Goal: Task Accomplishment & Management: Use online tool/utility

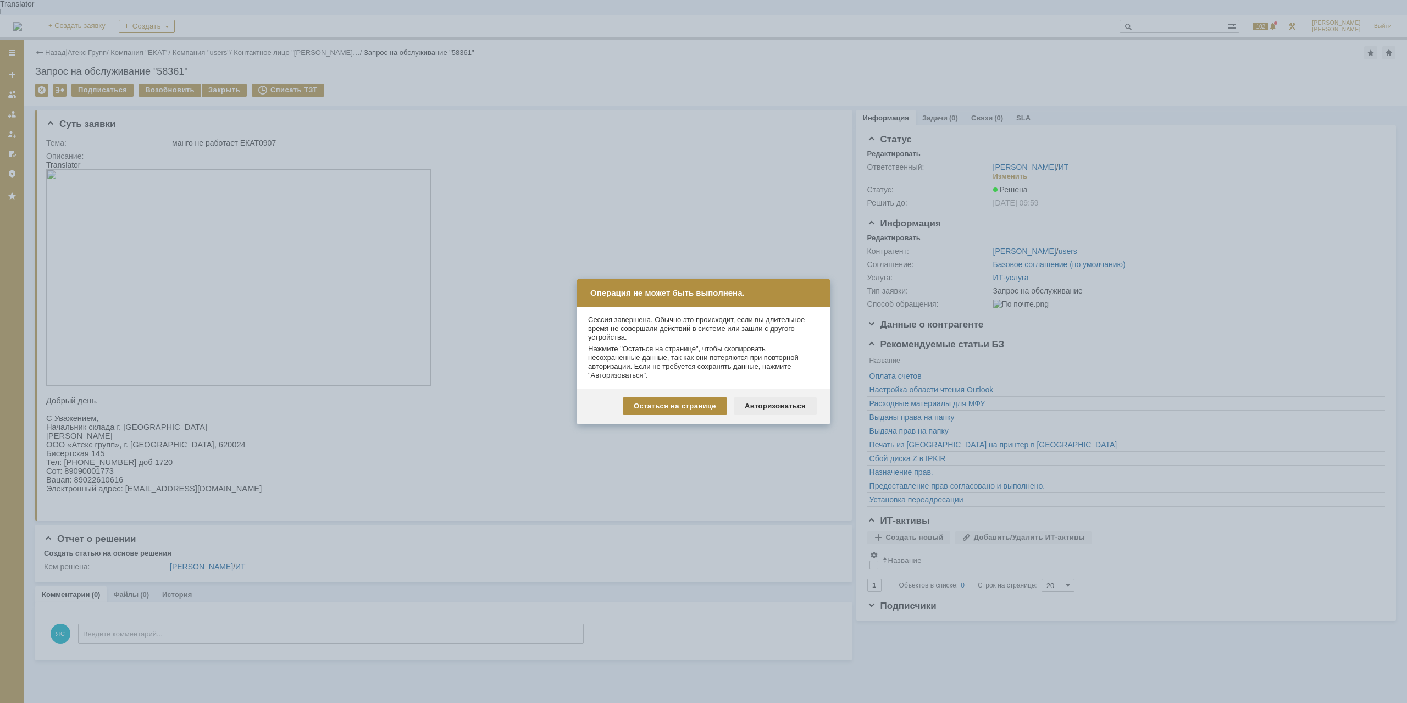
click at [769, 411] on div "Авторизоваться" at bounding box center [775, 406] width 83 height 18
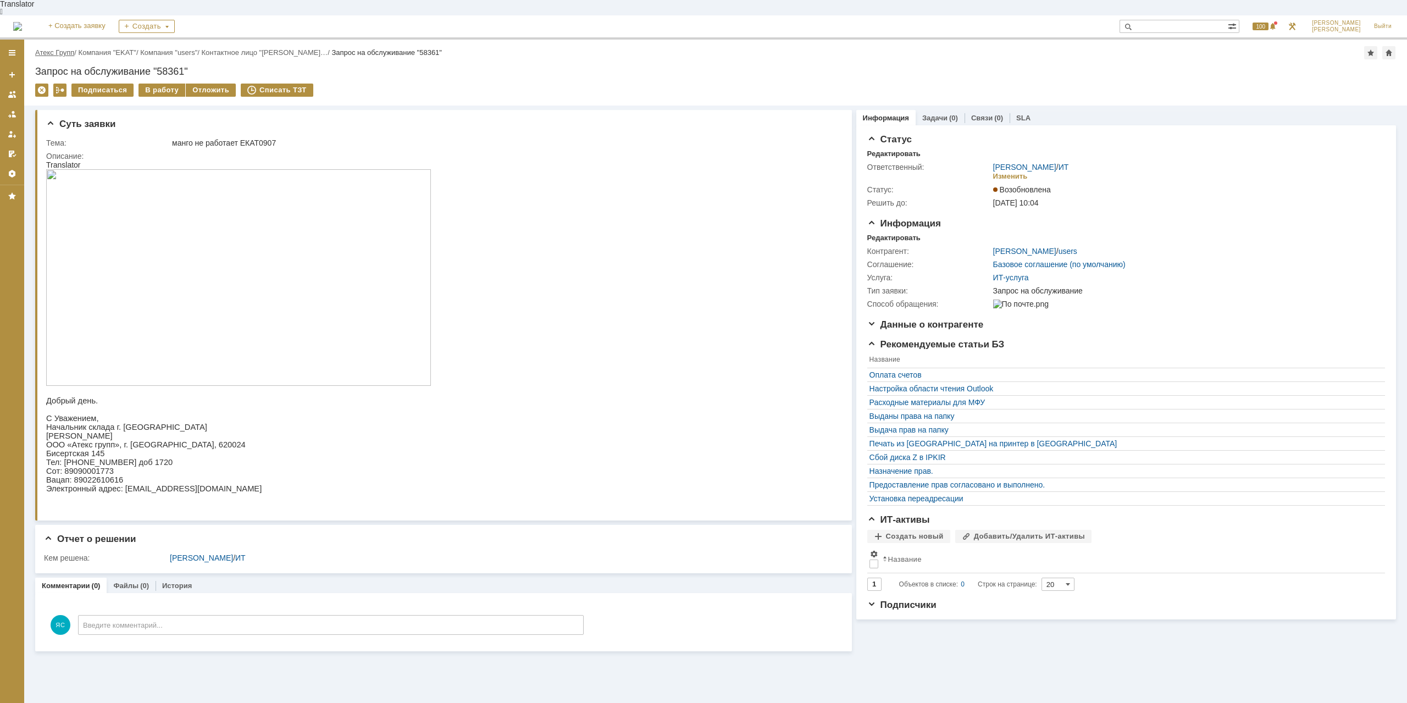
click at [73, 48] on link "Атекс Групп" at bounding box center [54, 52] width 39 height 8
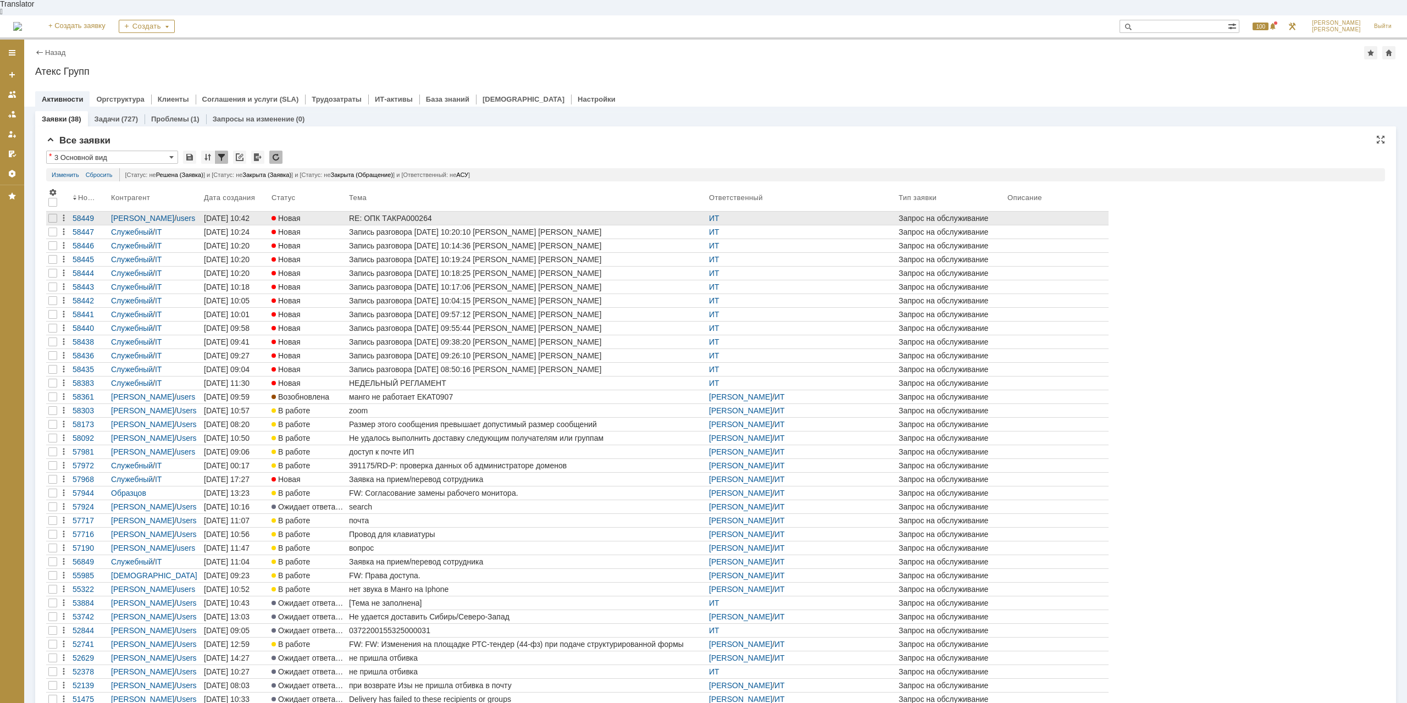
click at [409, 214] on div "RE: ОПК ТAКРА000264" at bounding box center [527, 218] width 356 height 9
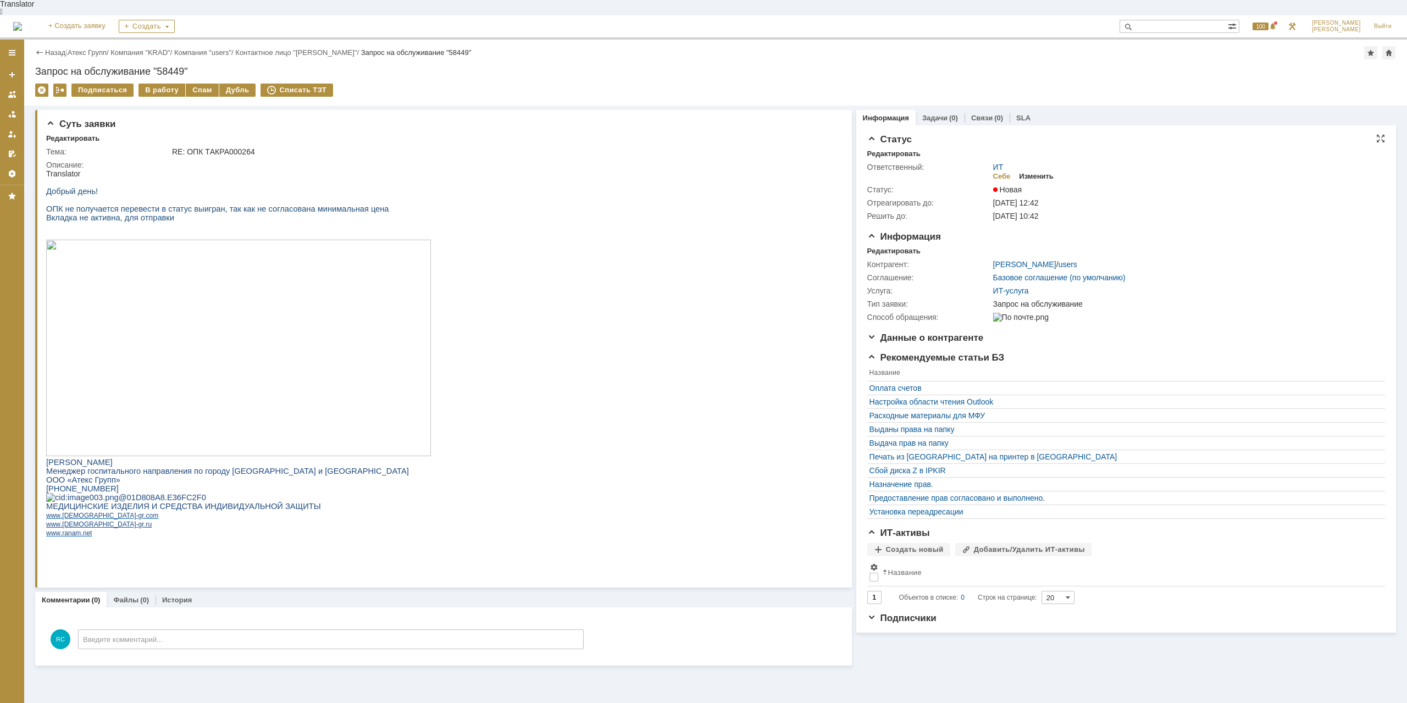
click at [1040, 172] on div "Изменить" at bounding box center [1036, 176] width 35 height 9
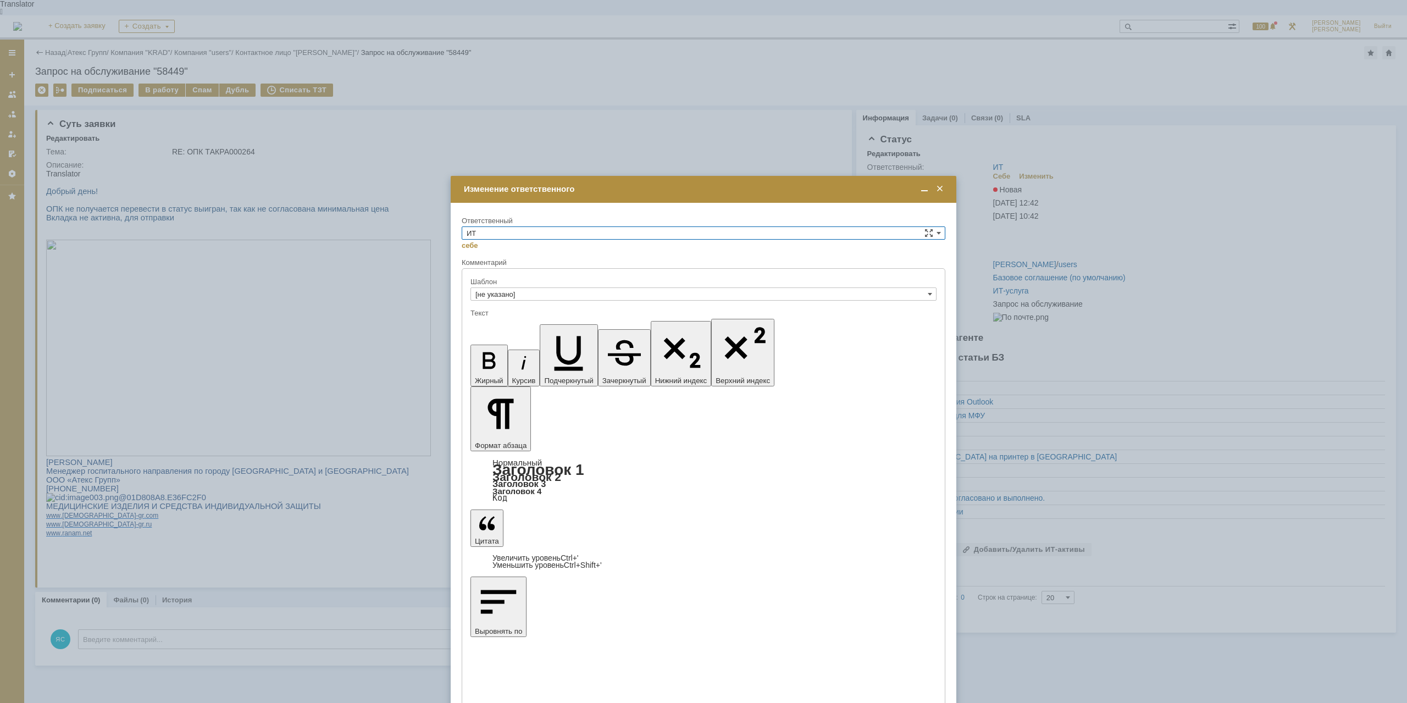
click at [636, 235] on input "ИТ" at bounding box center [704, 232] width 484 height 13
click at [518, 322] on span "АСУ" at bounding box center [704, 324] width 474 height 9
type input "АСУ"
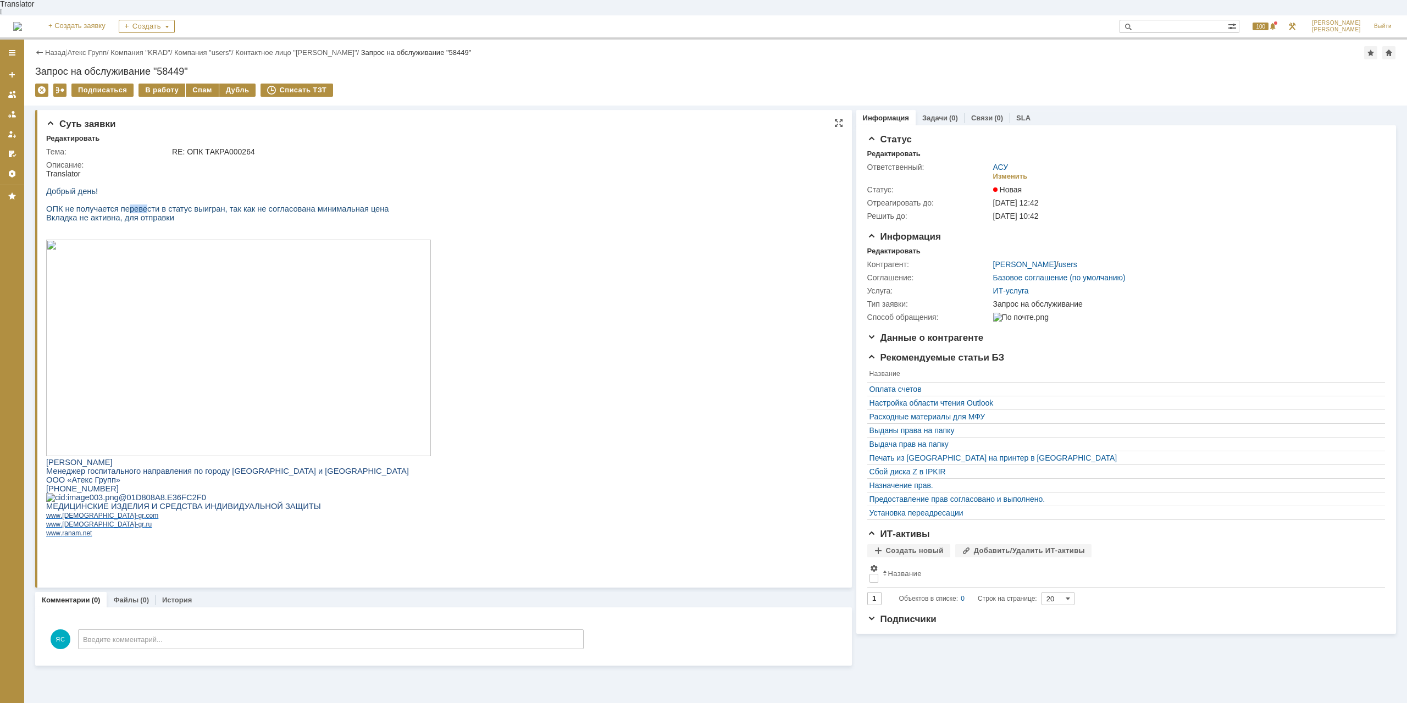
drag, startPoint x: 126, startPoint y: 207, endPoint x: 136, endPoint y: 205, distance: 9.6
click at [136, 205] on span "ОПК не получается перевести в статус выигран, так как не согласована минимальна…" at bounding box center [217, 209] width 343 height 9
drag, startPoint x: 205, startPoint y: 202, endPoint x: 308, endPoint y: 202, distance: 103.4
click at [205, 205] on span "ОПК не получается перевести в статус выигран, так как не согласована минимальна…" at bounding box center [217, 209] width 343 height 9
drag, startPoint x: 296, startPoint y: 203, endPoint x: 310, endPoint y: 202, distance: 14.3
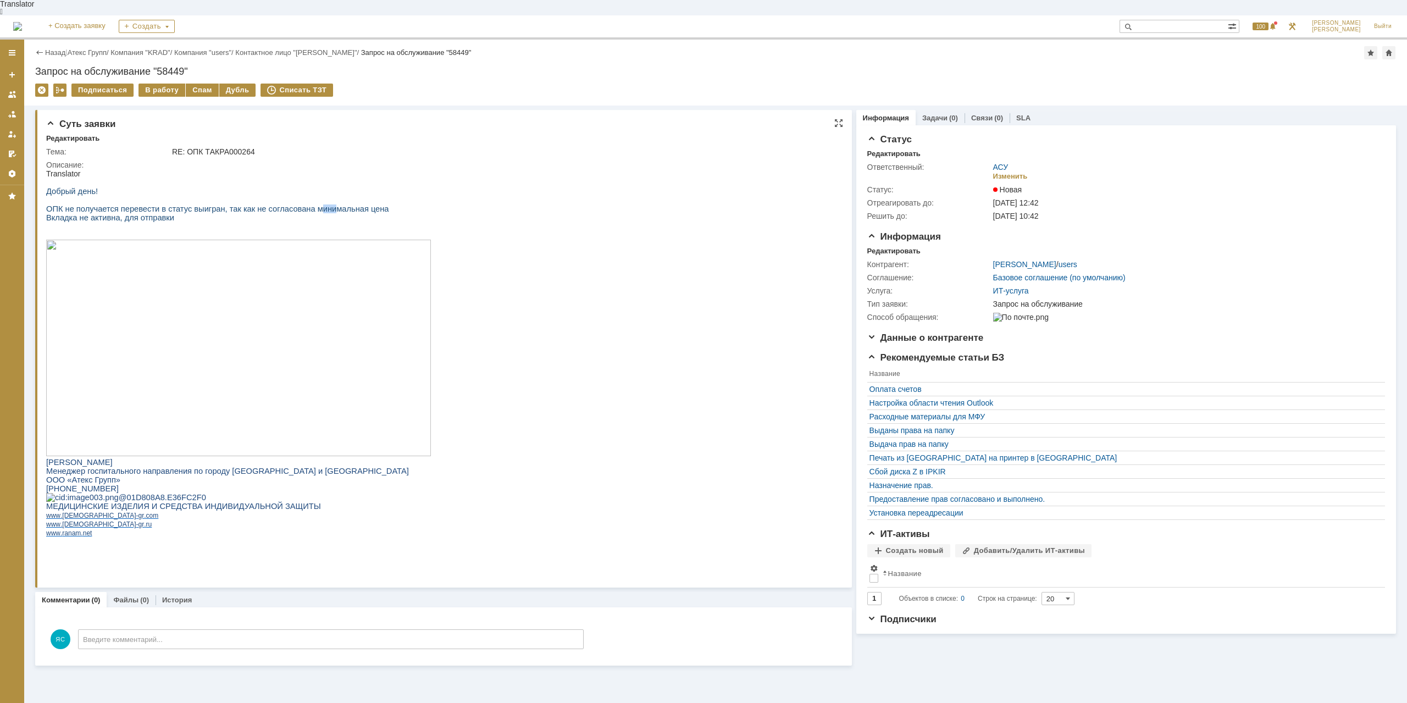
click at [310, 205] on span "ОПК не получается перевести в статус выигран, так как не согласована минимальна…" at bounding box center [217, 209] width 343 height 9
click at [249, 317] on img at bounding box center [238, 348] width 385 height 217
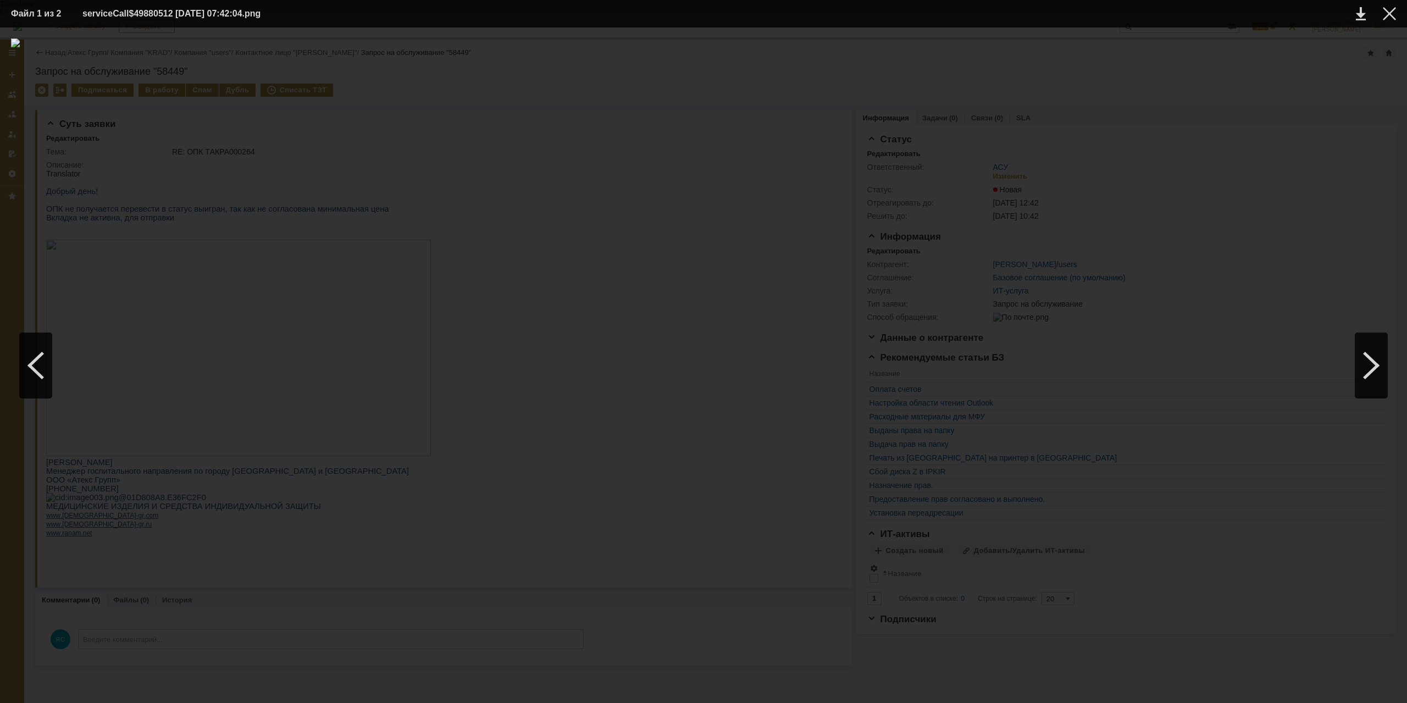
click at [106, 245] on div at bounding box center [703, 365] width 1385 height 654
click at [1239, 67] on div at bounding box center [703, 365] width 1385 height 654
click at [1384, 10] on div at bounding box center [1389, 13] width 13 height 13
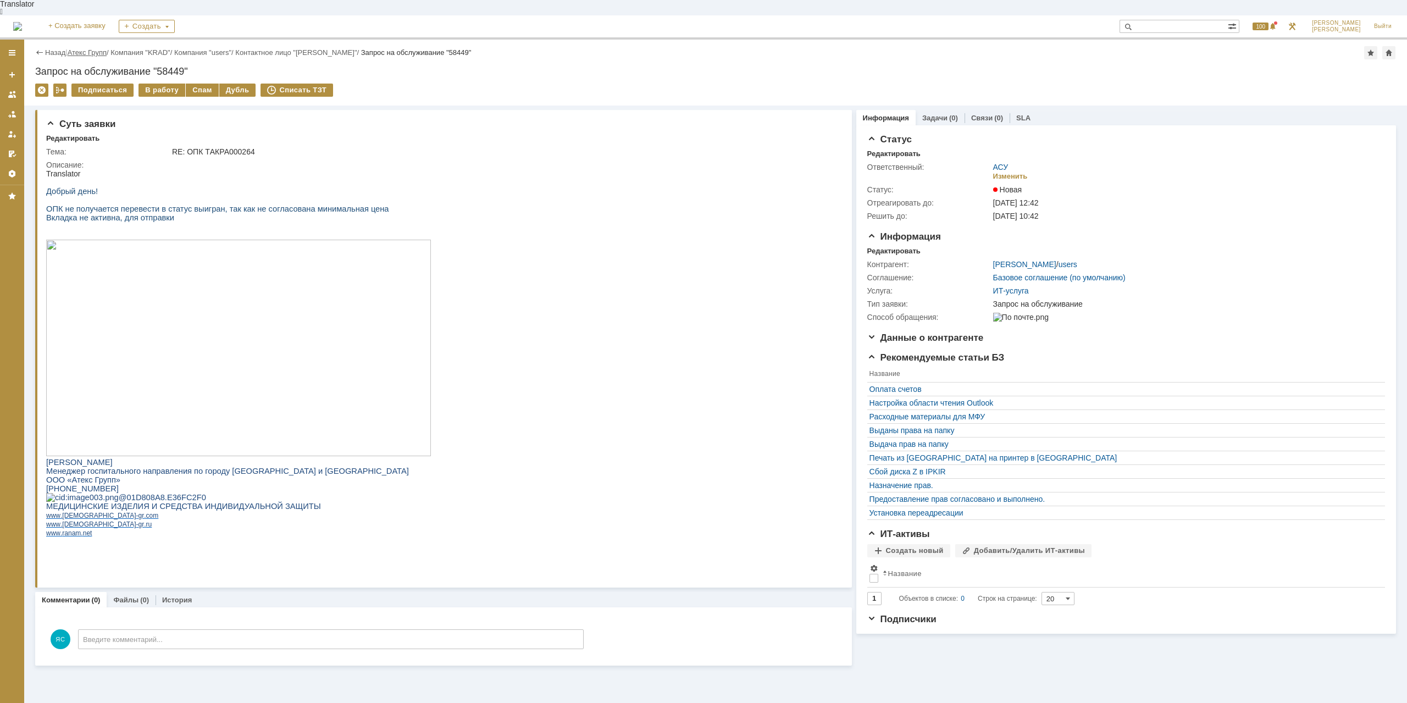
click at [97, 48] on link "Атекс Групп" at bounding box center [87, 52] width 39 height 8
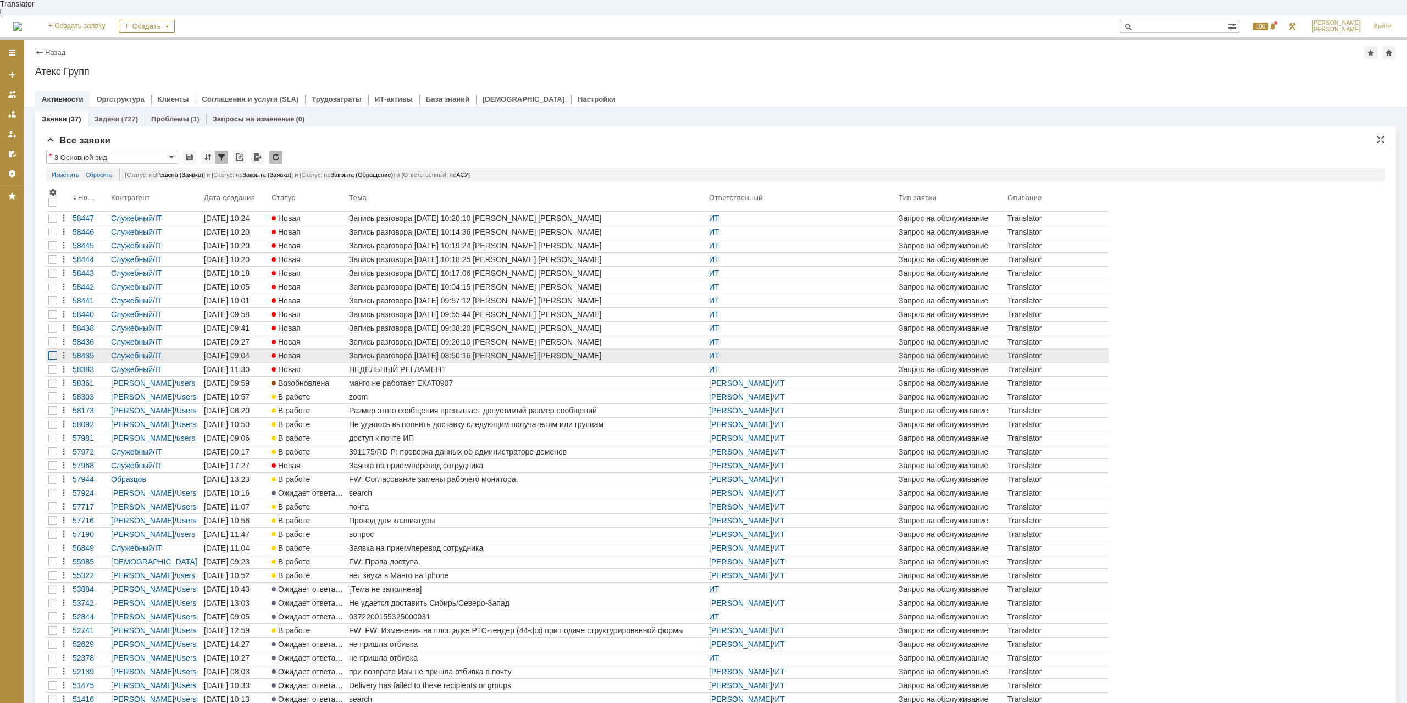
click at [51, 351] on div at bounding box center [52, 355] width 9 height 9
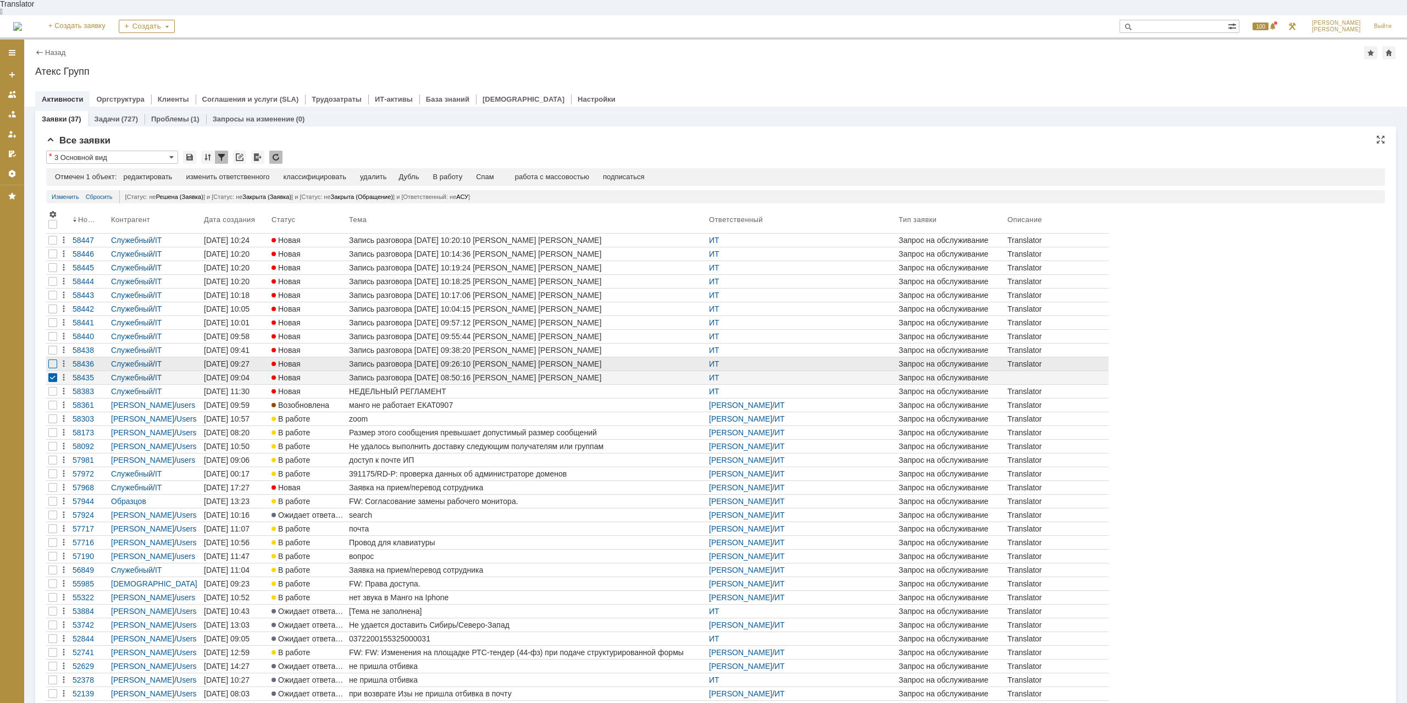
click at [53, 360] on div at bounding box center [52, 364] width 9 height 9
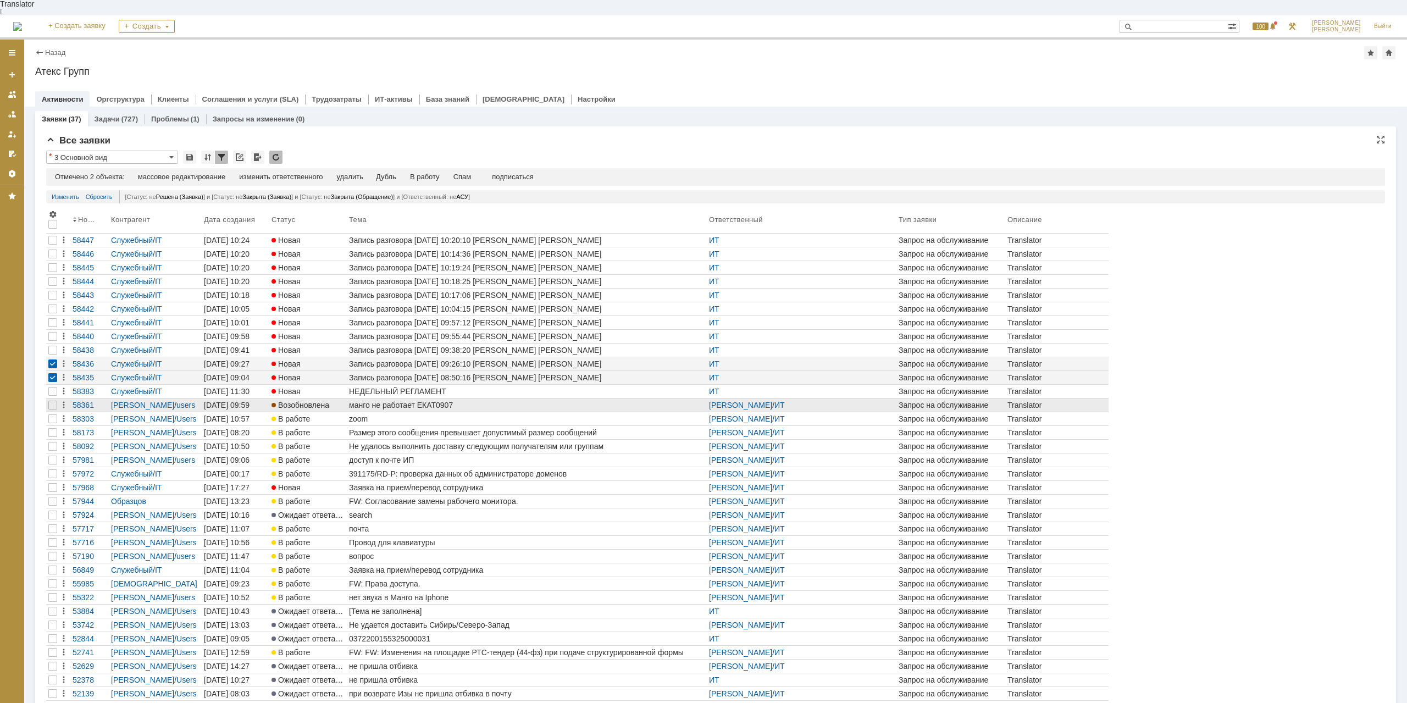
click at [419, 401] on div "манго не работает ЕКАТ0907" at bounding box center [527, 405] width 356 height 9
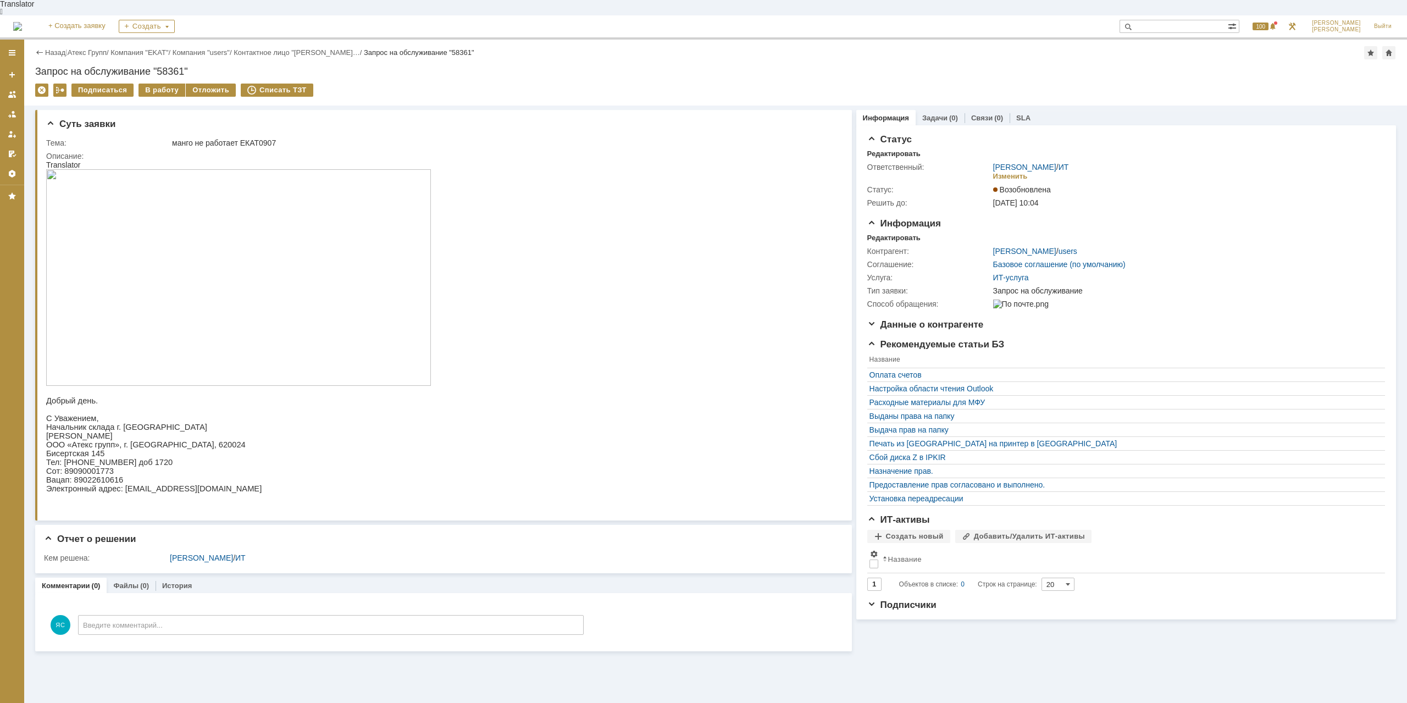
click at [189, 249] on img at bounding box center [238, 277] width 385 height 217
drag, startPoint x: 461, startPoint y: 455, endPoint x: 463, endPoint y: 447, distance: 7.7
click at [461, 455] on html "Translator Добрый день. С Уважением, Начальник склада г. Екатеринбурга [PERSON_…" at bounding box center [440, 331] width 788 height 341
click at [141, 440] on span "ООО «Атекс групп», г. [GEOGRAPHIC_DATA], 620024" at bounding box center [146, 444] width 200 height 9
drag, startPoint x: 97, startPoint y: 433, endPoint x: 137, endPoint y: 434, distance: 39.6
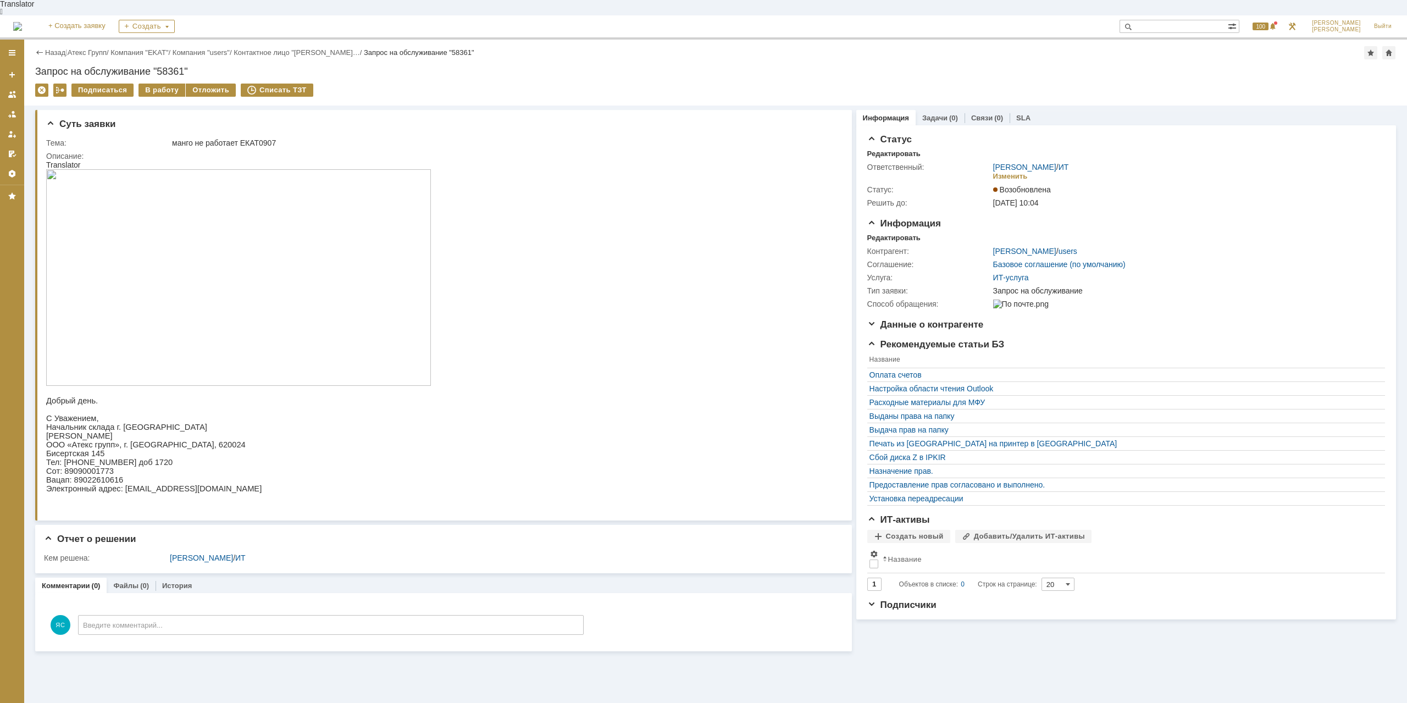
click at [113, 434] on span "[PERSON_NAME]" at bounding box center [79, 436] width 67 height 9
drag, startPoint x: 97, startPoint y: 426, endPoint x: 115, endPoint y: 425, distance: 18.7
click at [115, 425] on span "Начальник склада г. [GEOGRAPHIC_DATA]" at bounding box center [126, 427] width 161 height 9
click at [121, 425] on span "Начальник склада г. [GEOGRAPHIC_DATA]" at bounding box center [126, 427] width 161 height 9
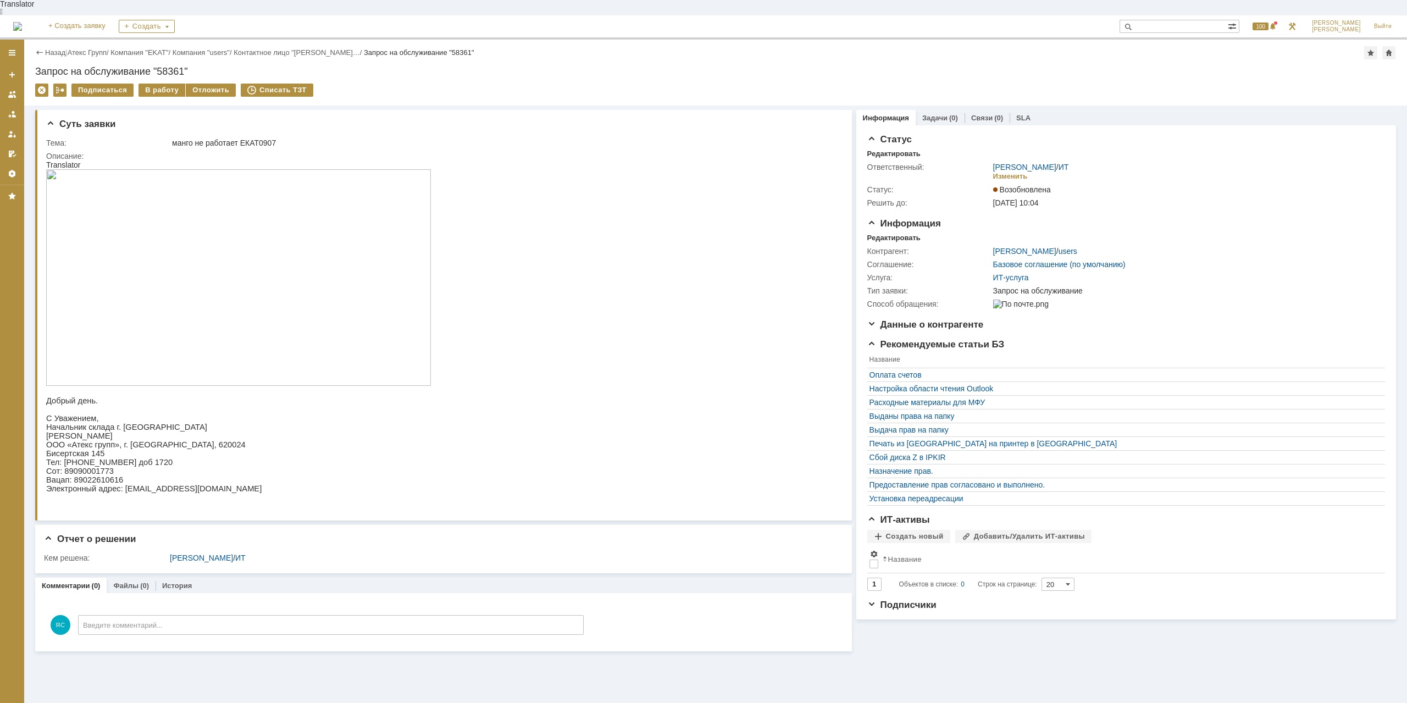
drag, startPoint x: 104, startPoint y: 432, endPoint x: 158, endPoint y: 433, distance: 54.4
click at [158, 433] on p "[PERSON_NAME]" at bounding box center [238, 436] width 385 height 9
drag, startPoint x: 158, startPoint y: 433, endPoint x: 178, endPoint y: 452, distance: 27.2
click at [158, 433] on p "[PERSON_NAME]" at bounding box center [238, 436] width 385 height 9
drag, startPoint x: 192, startPoint y: 446, endPoint x: 167, endPoint y: 446, distance: 25.8
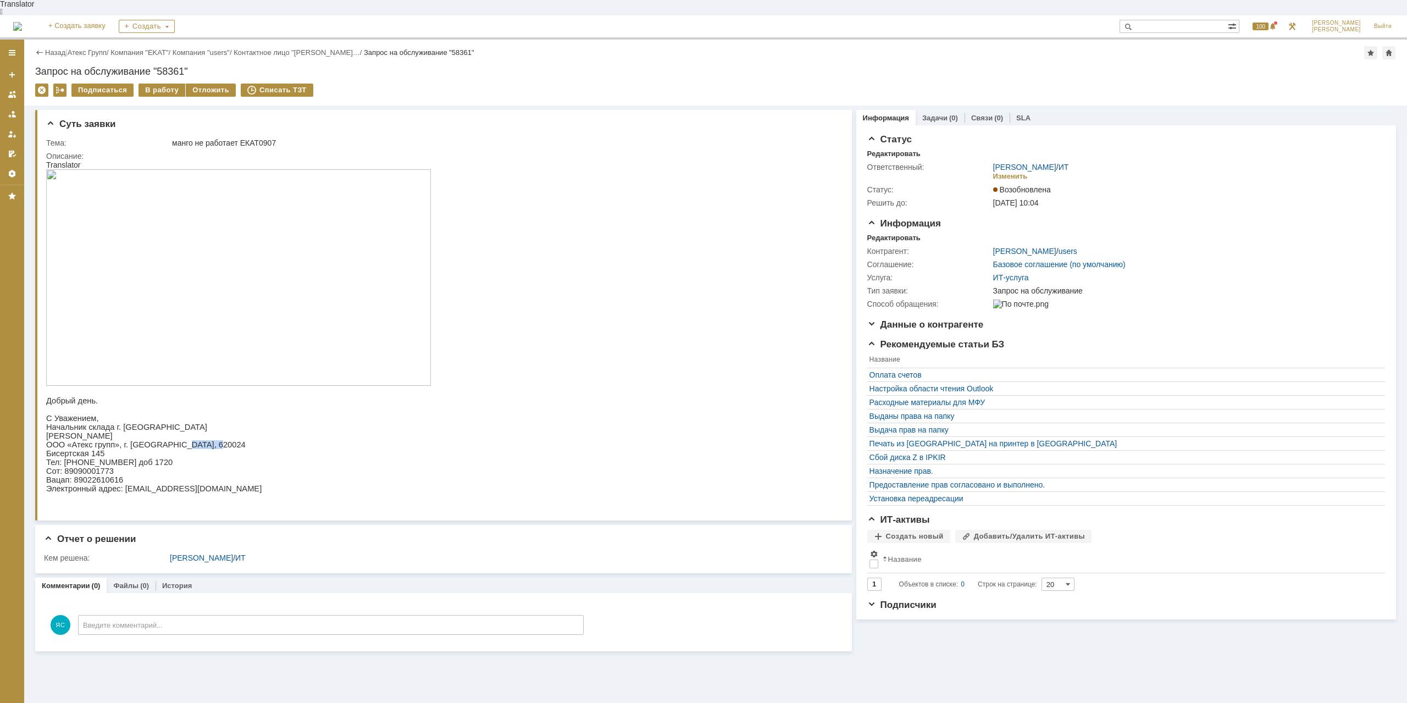
click at [167, 446] on p "ООО «Атекс групп», г. [GEOGRAPHIC_DATA], 620024" at bounding box center [238, 444] width 385 height 9
drag, startPoint x: 166, startPoint y: 446, endPoint x: 244, endPoint y: 497, distance: 92.9
click at [166, 445] on span "ООО «Атекс групп», г. [GEOGRAPHIC_DATA], 620024" at bounding box center [146, 444] width 200 height 9
click at [152, 84] on div "В работу" at bounding box center [162, 90] width 47 height 13
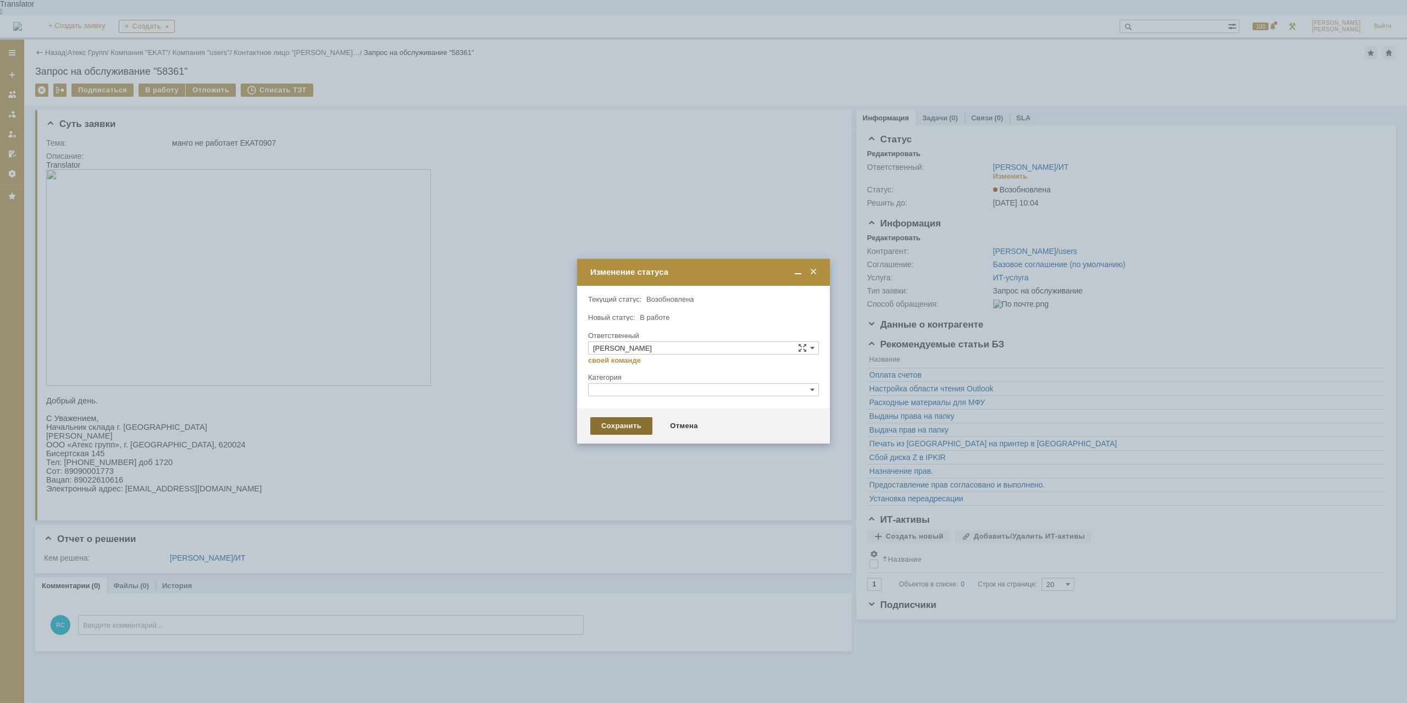
click at [612, 427] on div "Сохранить" at bounding box center [621, 426] width 62 height 18
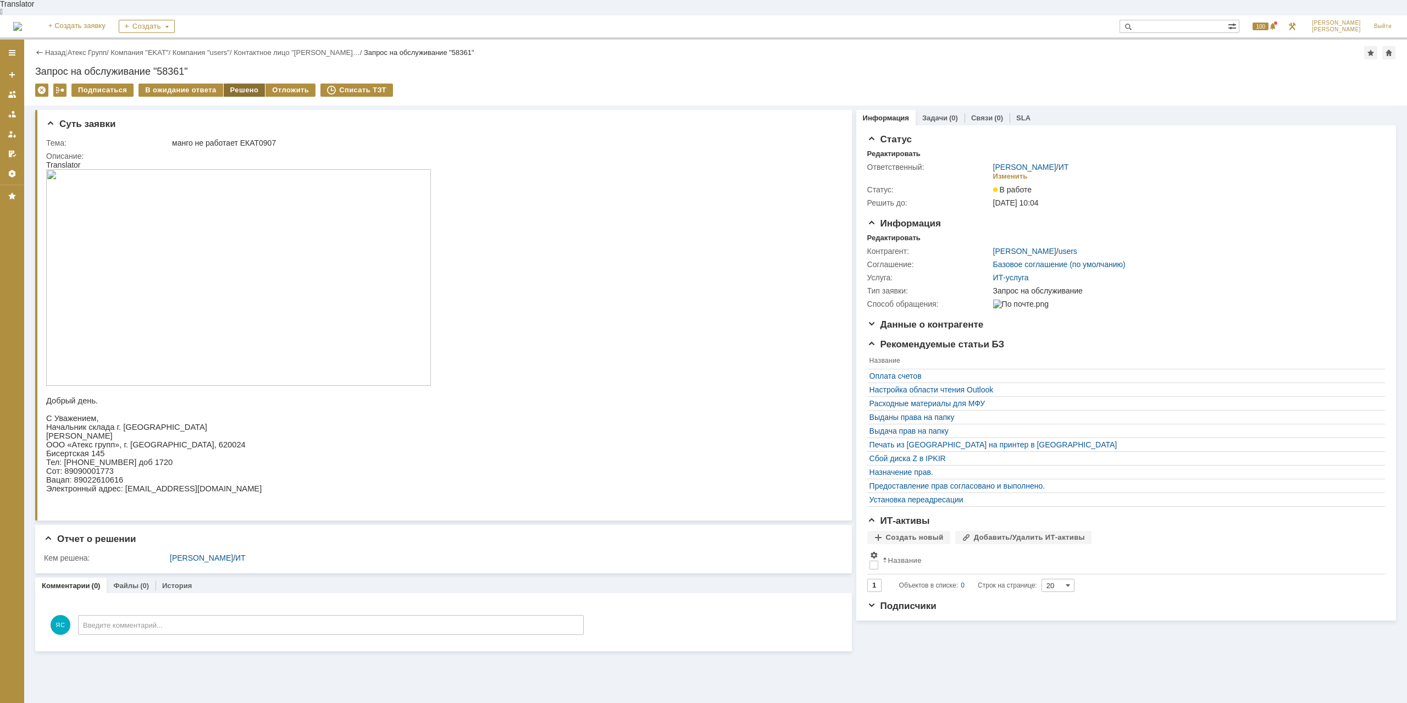
click at [245, 84] on div "Решено" at bounding box center [245, 90] width 42 height 13
